Goal: Communication & Community: Participate in discussion

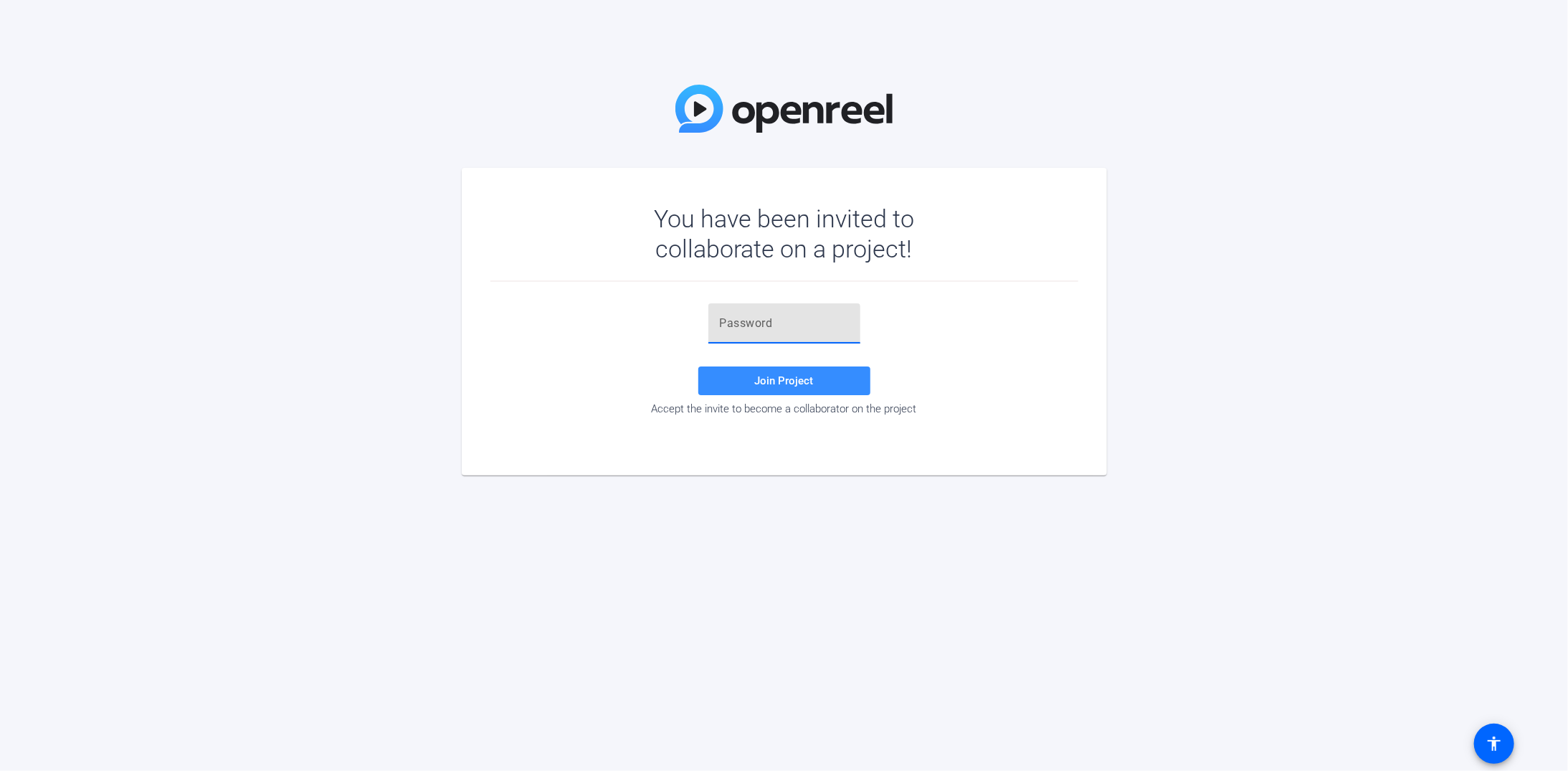
paste input "jH~,~f"
click at [791, 376] on span "Join Project" at bounding box center [785, 381] width 59 height 13
click at [784, 324] on input "jH~,~f" at bounding box center [784, 324] width 129 height 17
type input "jH~,~f"
click at [773, 380] on span "Join Project" at bounding box center [785, 381] width 59 height 13
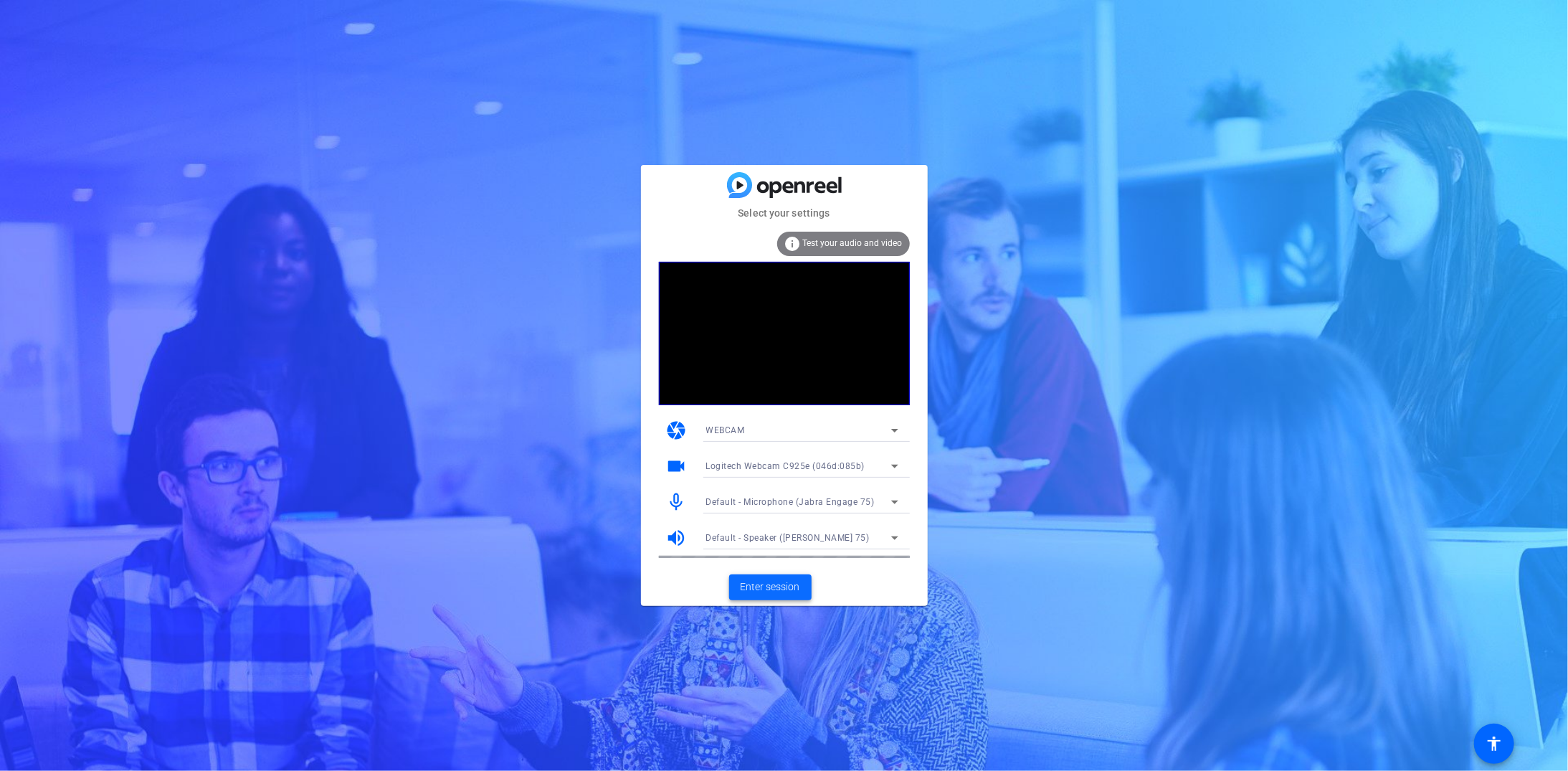
click at [771, 584] on span "Enter session" at bounding box center [770, 587] width 59 height 15
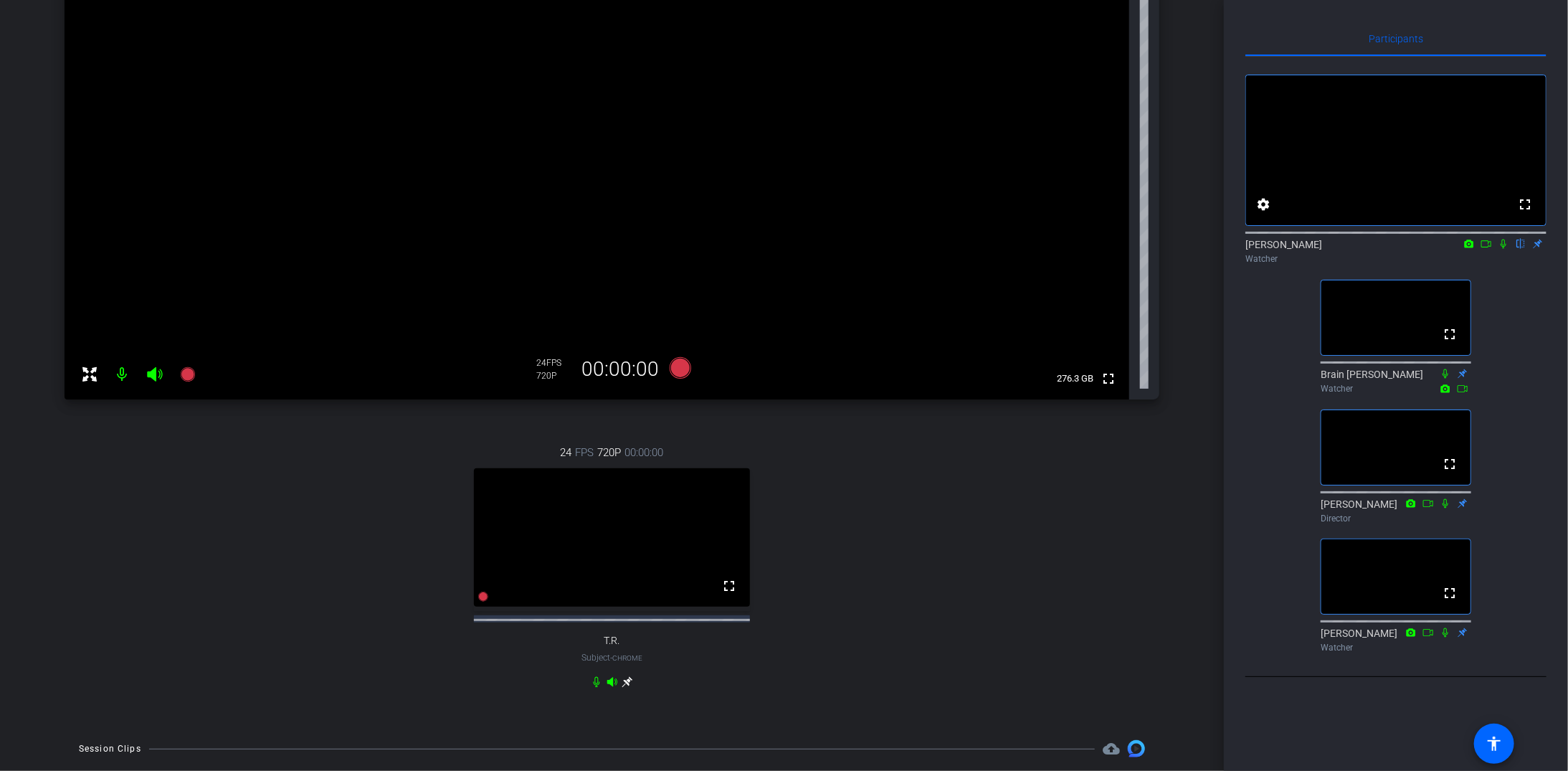
scroll to position [216, 0]
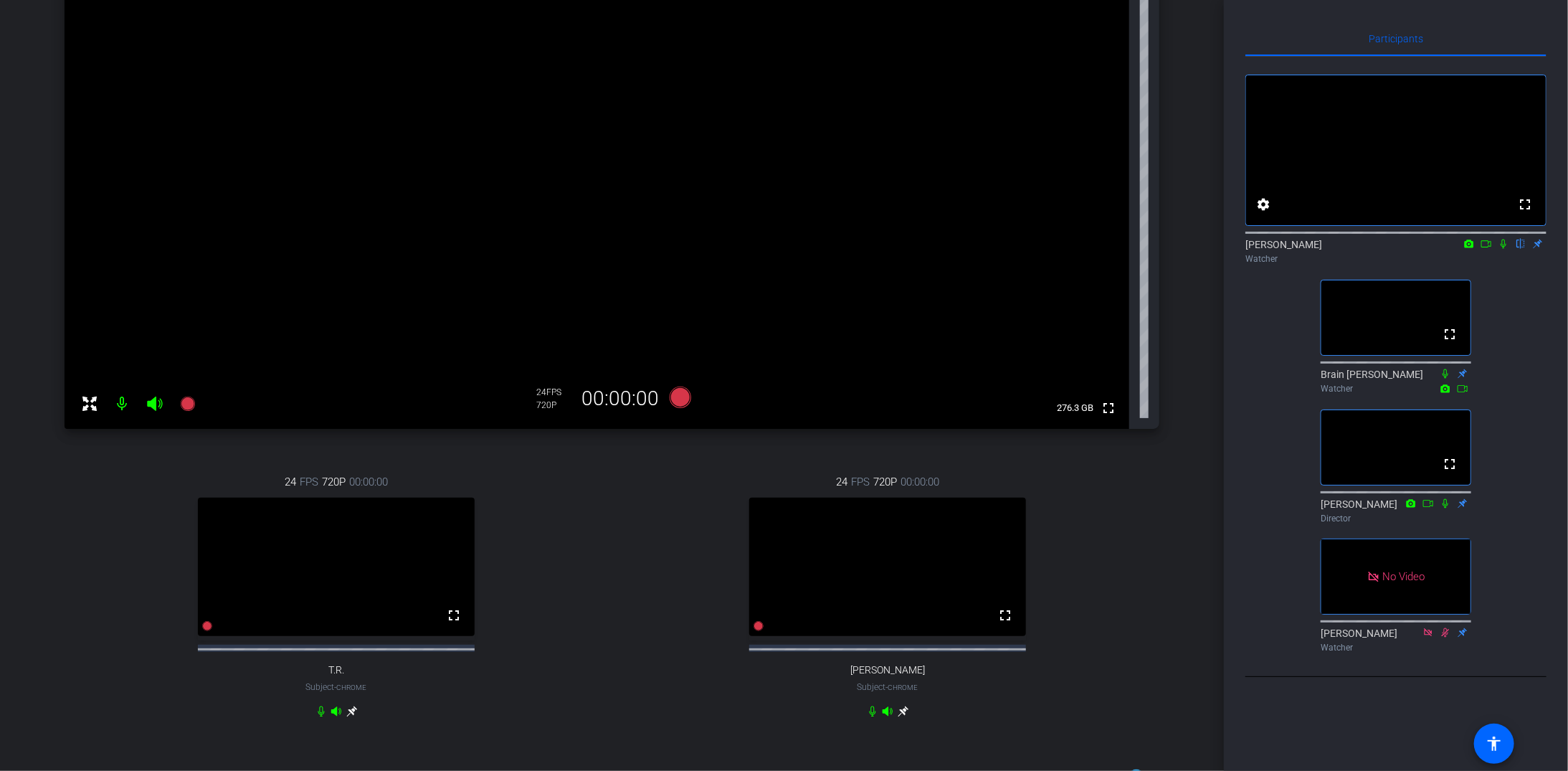
click at [1504, 249] on icon at bounding box center [1504, 244] width 11 height 10
click at [1486, 249] on icon at bounding box center [1486, 244] width 11 height 10
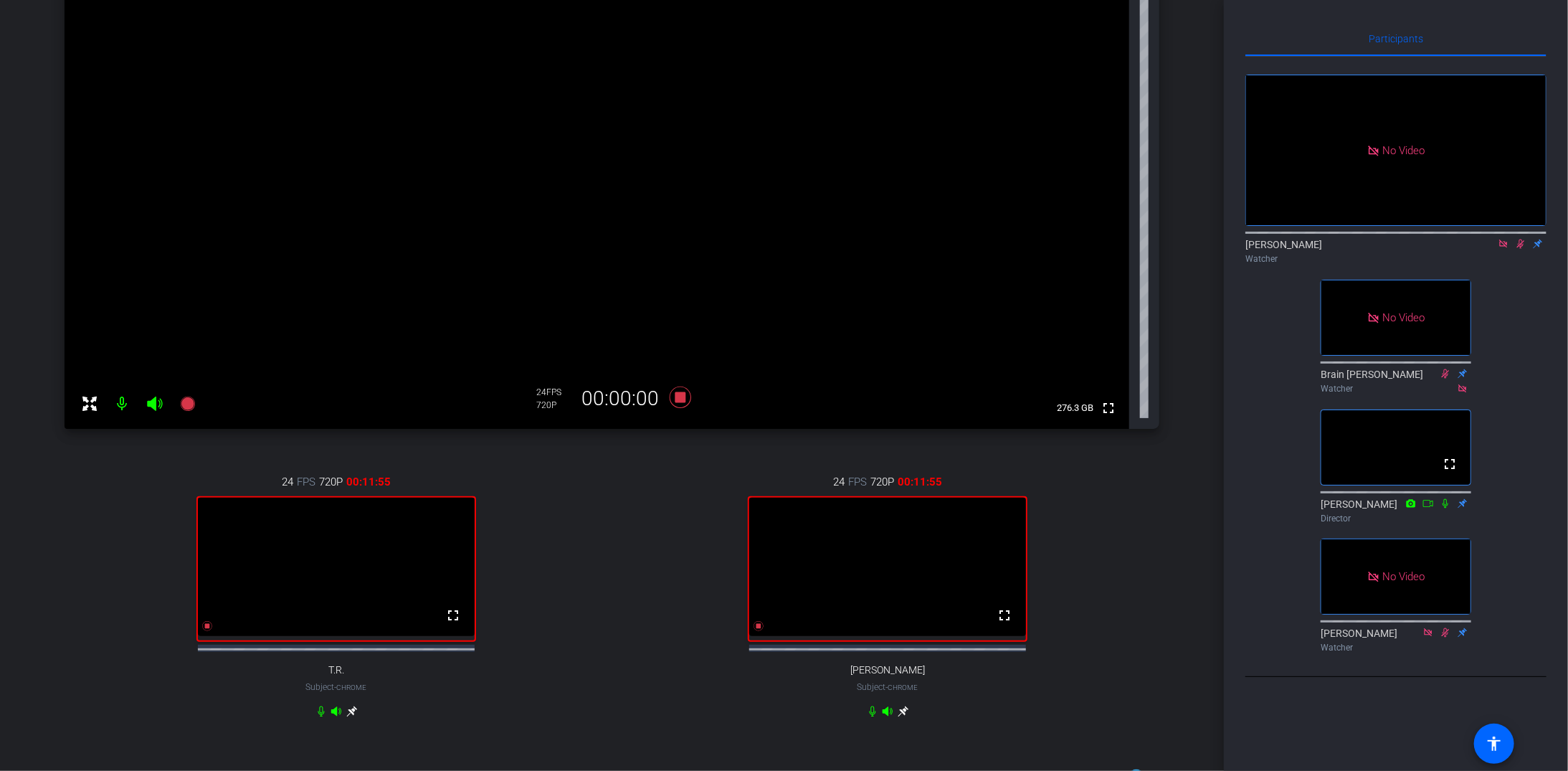
click at [1504, 249] on icon at bounding box center [1504, 244] width 11 height 10
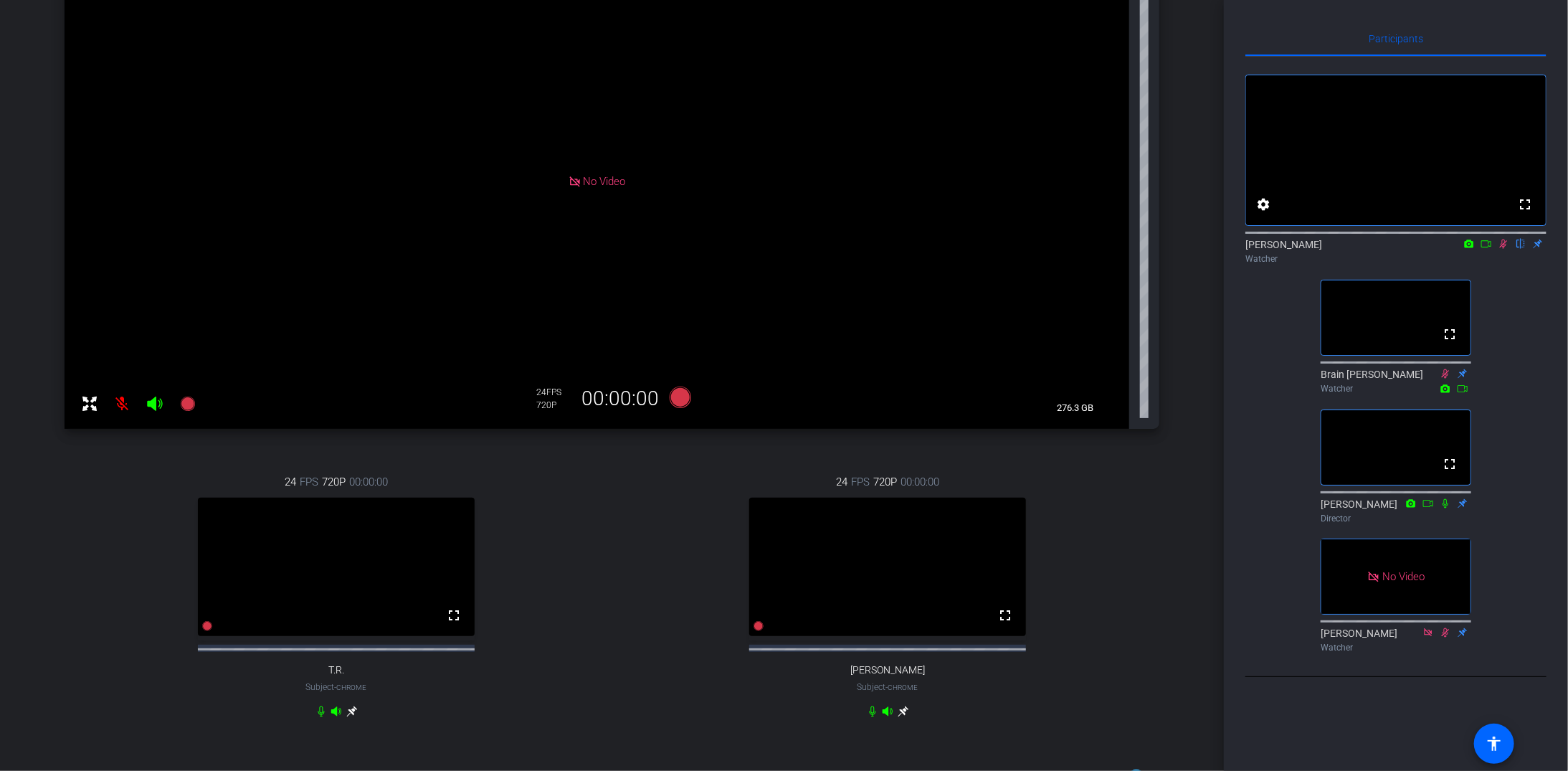
click at [1485, 249] on icon at bounding box center [1486, 244] width 11 height 10
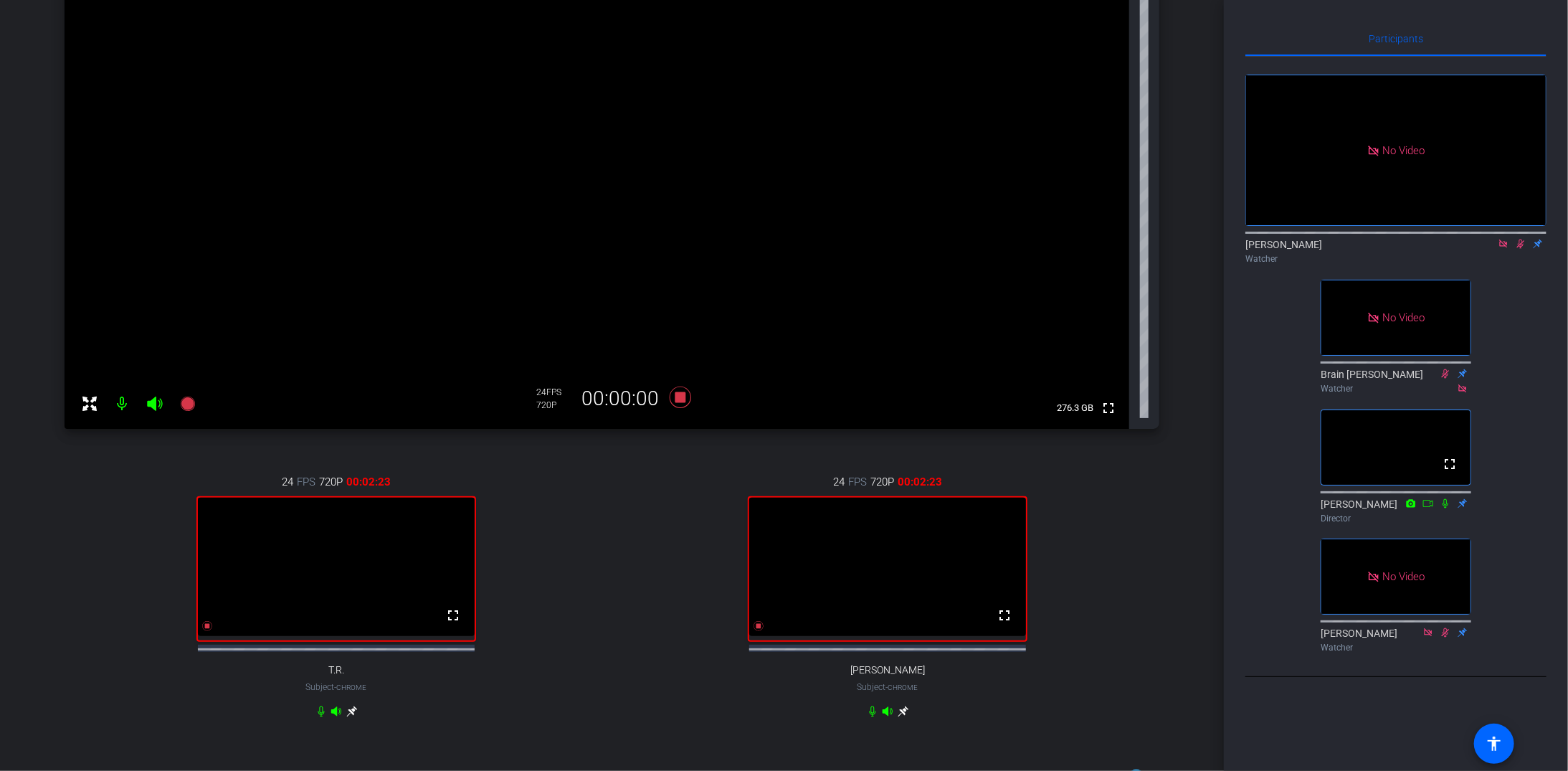
click at [1504, 247] on icon at bounding box center [1503, 243] width 8 height 8
click at [1505, 249] on icon at bounding box center [1504, 244] width 8 height 10
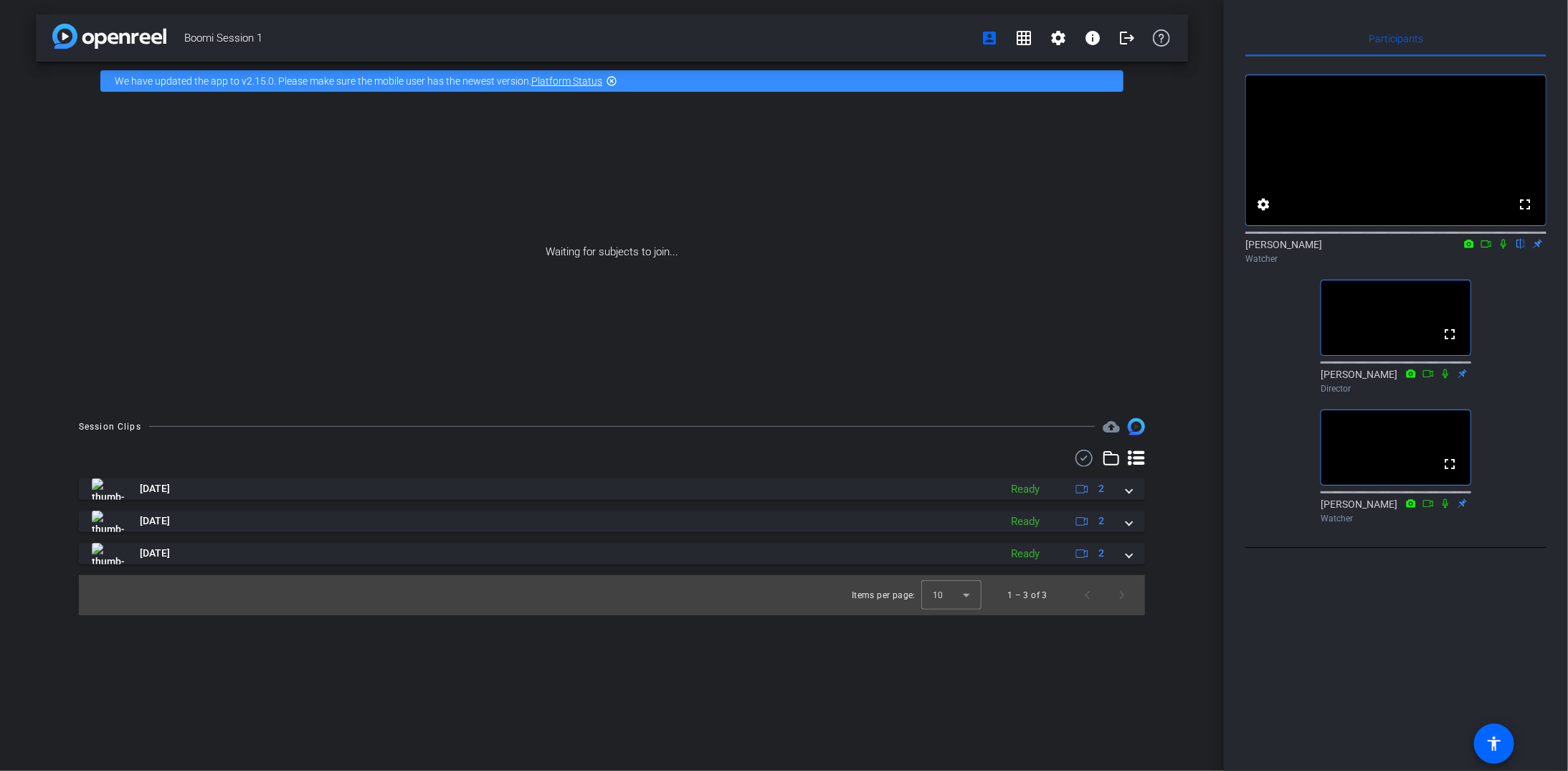
scroll to position [0, 0]
